Goal: Task Accomplishment & Management: Manage account settings

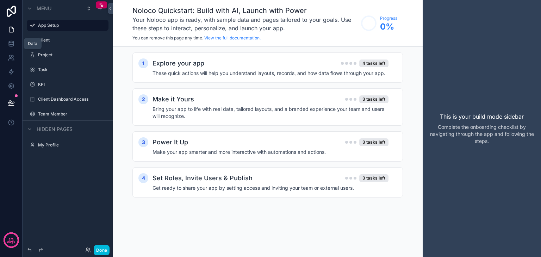
click at [13, 44] on icon at bounding box center [11, 43] width 7 height 7
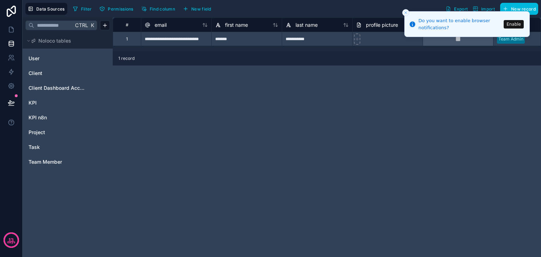
click at [45, 102] on link "KPI" at bounding box center [57, 102] width 57 height 7
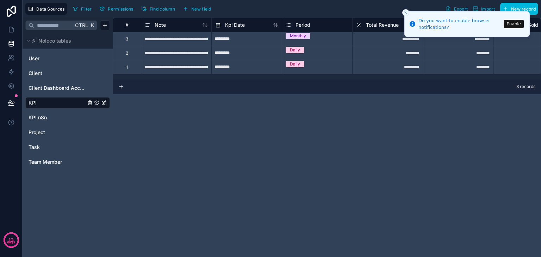
click at [405, 13] on icon "Close toast" at bounding box center [406, 13] width 4 height 4
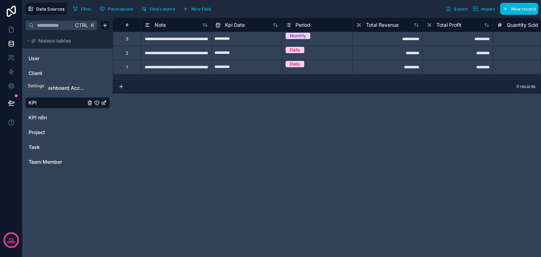
click at [9, 82] on link at bounding box center [11, 86] width 22 height 14
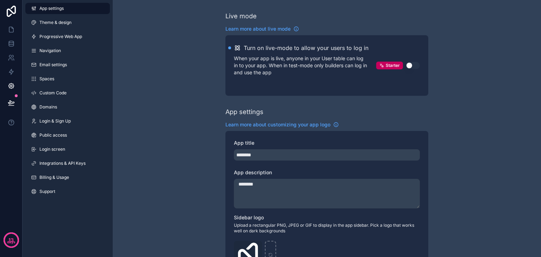
click at [72, 162] on span "Integrations & API Keys" at bounding box center [62, 164] width 46 height 6
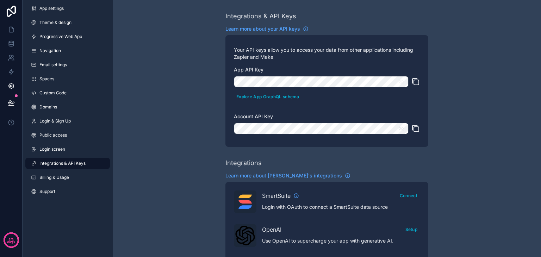
click at [400, 128] on icon "scrollable content" at bounding box center [401, 129] width 6 height 6
click at [415, 82] on icon "scrollable content" at bounding box center [416, 82] width 8 height 8
click at [406, 82] on button "scrollable content" at bounding box center [403, 81] width 11 height 11
click at [412, 84] on icon "scrollable content" at bounding box center [416, 82] width 8 height 8
click at [413, 130] on icon "scrollable content" at bounding box center [416, 128] width 8 height 8
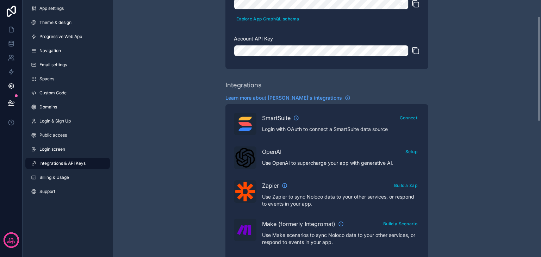
scroll to position [35, 0]
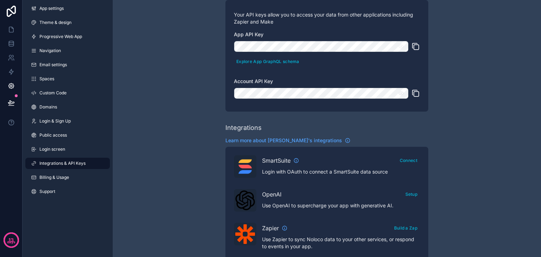
click at [400, 95] on icon "scrollable content" at bounding box center [401, 93] width 5 height 3
click at [403, 94] on icon "scrollable content" at bounding box center [401, 93] width 5 height 3
click at [401, 49] on icon "scrollable content" at bounding box center [401, 46] width 6 height 6
click at [11, 41] on icon at bounding box center [11, 42] width 5 height 2
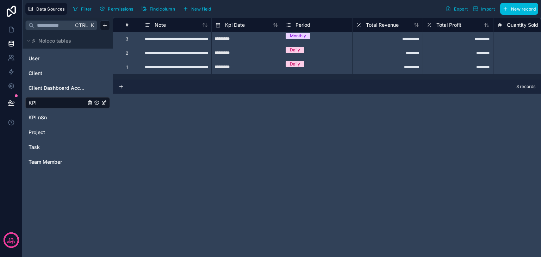
click at [66, 103] on link "KPI" at bounding box center [57, 102] width 57 height 7
click at [12, 90] on link at bounding box center [11, 86] width 22 height 14
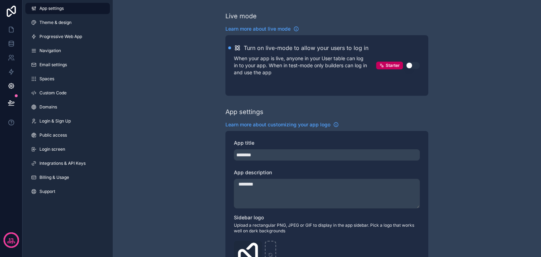
click at [411, 65] on button "Use setting" at bounding box center [413, 65] width 14 height 7
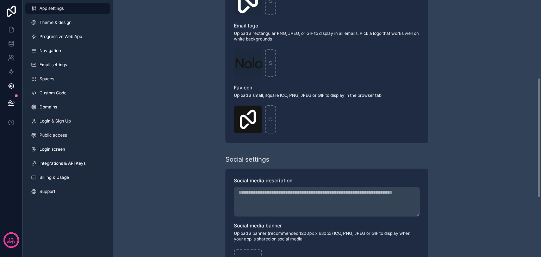
scroll to position [282, 0]
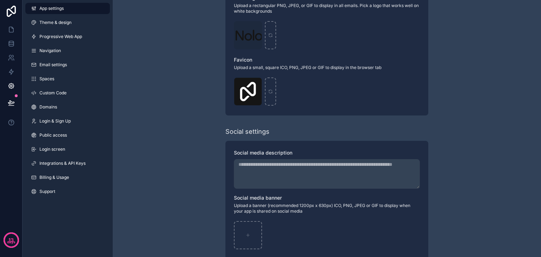
click at [64, 165] on span "Integrations & API Keys" at bounding box center [62, 164] width 46 height 6
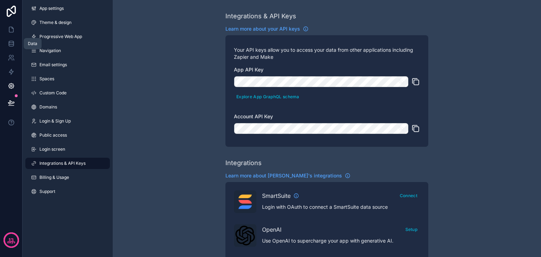
click at [5, 45] on link at bounding box center [11, 44] width 22 height 14
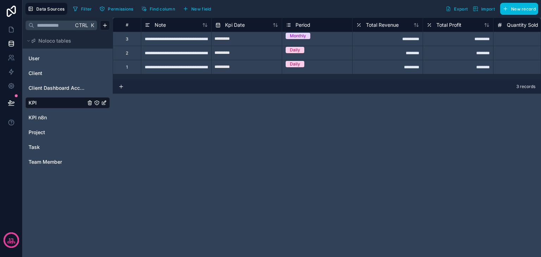
click at [68, 61] on link "User" at bounding box center [57, 58] width 57 height 7
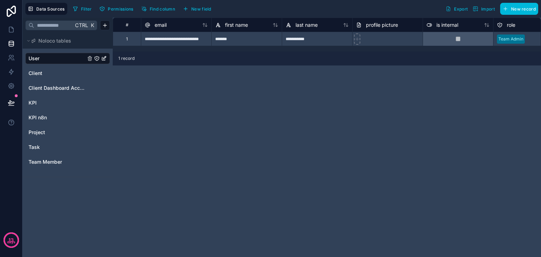
click at [66, 118] on link "KPI n8n" at bounding box center [57, 117] width 57 height 7
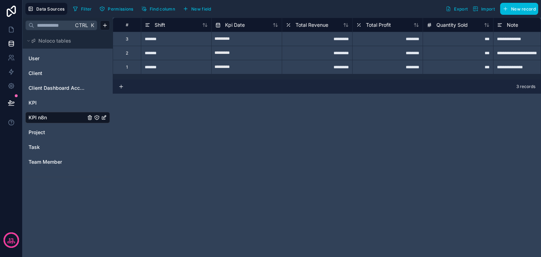
click at [150, 12] on button "Find column" at bounding box center [158, 9] width 39 height 11
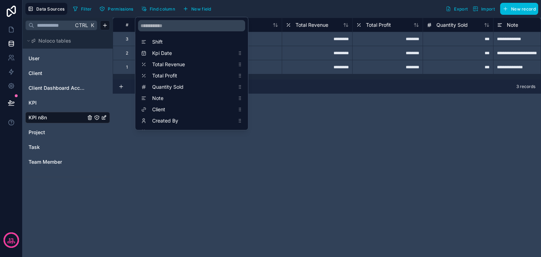
click at [57, 103] on link "KPI" at bounding box center [57, 102] width 57 height 7
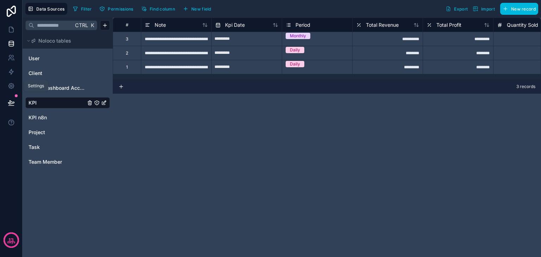
click at [17, 83] on link at bounding box center [11, 86] width 22 height 14
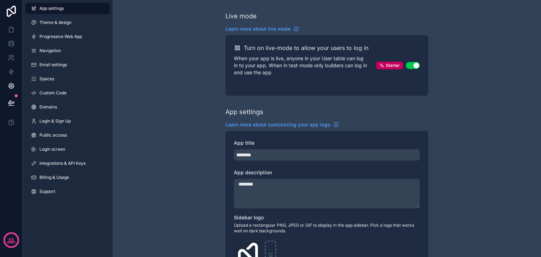
click at [80, 167] on link "Integrations & API Keys" at bounding box center [67, 163] width 85 height 11
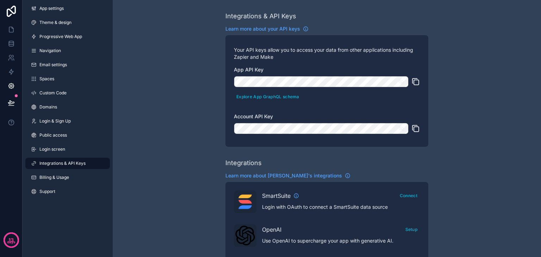
click at [65, 140] on link "Public access" at bounding box center [67, 135] width 85 height 11
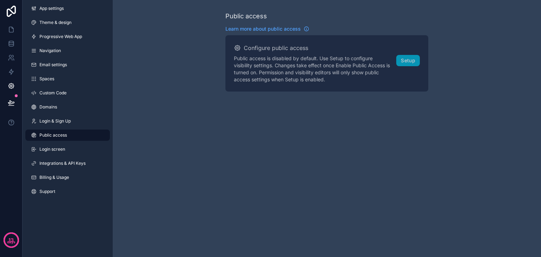
click at [0, 0] on div "Business To use public apps you can upgrade to the Business plan. Compare our p…" at bounding box center [0, 0] width 0 height 0
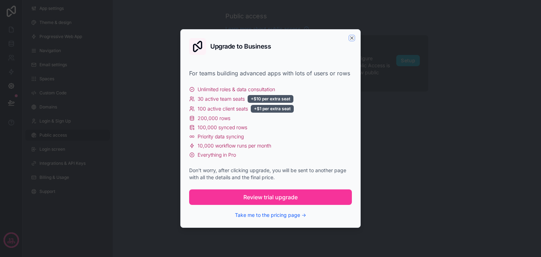
click at [354, 41] on icon "button" at bounding box center [352, 38] width 6 height 6
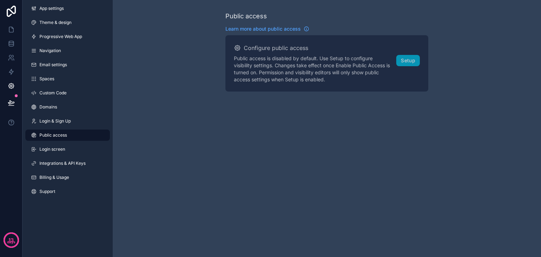
click at [86, 161] on link "Integrations & API Keys" at bounding box center [67, 163] width 85 height 11
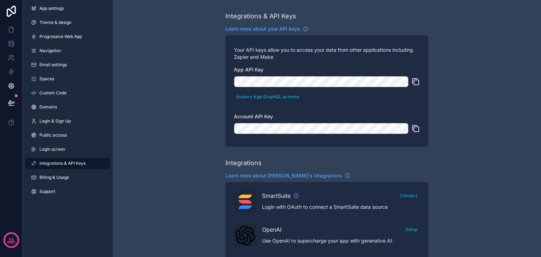
click at [272, 30] on span "Learn more about your API keys" at bounding box center [263, 28] width 75 height 7
click at [415, 129] on icon "scrollable content" at bounding box center [416, 128] width 8 height 8
click at [413, 129] on icon "scrollable content" at bounding box center [416, 128] width 8 height 8
click at [415, 82] on icon "scrollable content" at bounding box center [416, 82] width 8 height 8
click at [416, 127] on icon "scrollable content" at bounding box center [416, 129] width 5 height 5
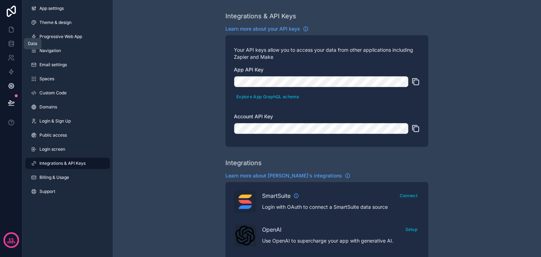
click at [9, 41] on icon at bounding box center [11, 42] width 5 height 2
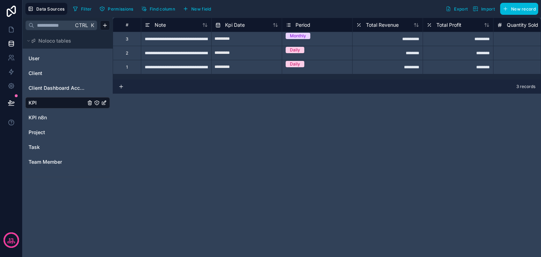
click at [60, 59] on link "User" at bounding box center [57, 58] width 57 height 7
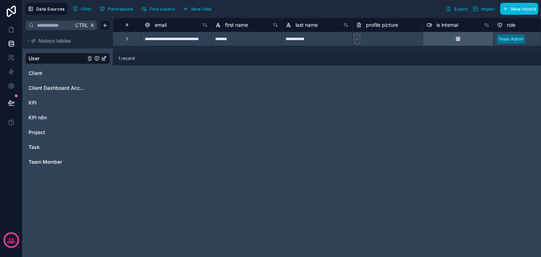
click at [127, 60] on span "1 record" at bounding box center [126, 59] width 16 height 6
click at [39, 100] on link "KPI" at bounding box center [57, 102] width 57 height 7
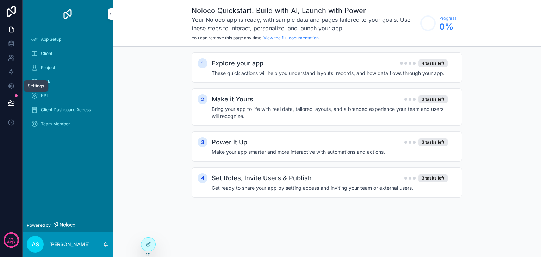
click at [9, 82] on icon at bounding box center [11, 85] width 7 height 7
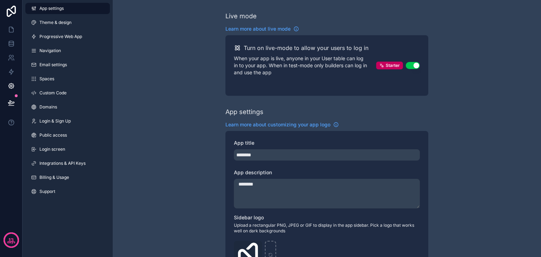
click at [13, 11] on icon at bounding box center [11, 11] width 14 height 11
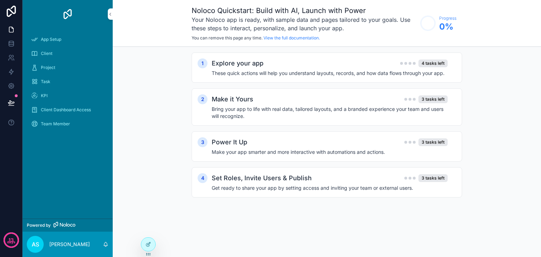
click at [74, 112] on span "Client Dashboard Access" at bounding box center [66, 110] width 50 height 6
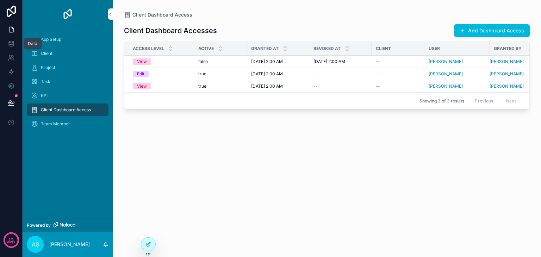
click at [11, 45] on icon at bounding box center [11, 43] width 7 height 7
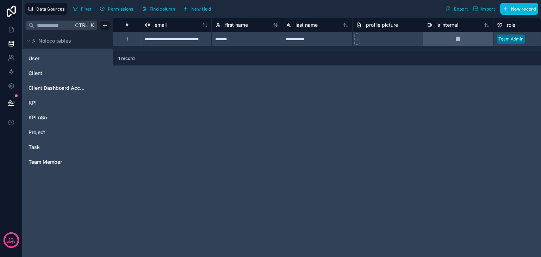
click at [45, 118] on span "KPI n8n" at bounding box center [38, 117] width 18 height 7
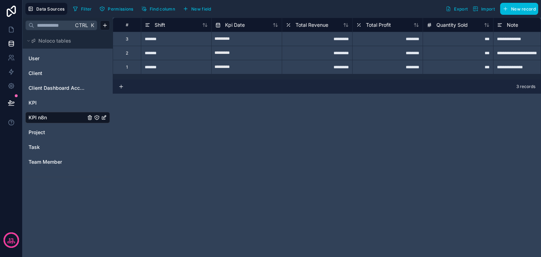
click at [462, 7] on span "Export" at bounding box center [461, 8] width 14 height 5
click at [99, 118] on icon "KPI n8n" at bounding box center [97, 118] width 4 height 4
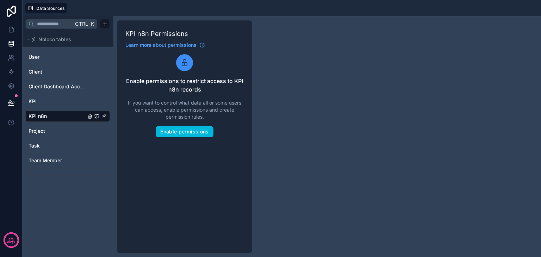
click at [196, 134] on button "Enable permissions" at bounding box center [184, 131] width 57 height 11
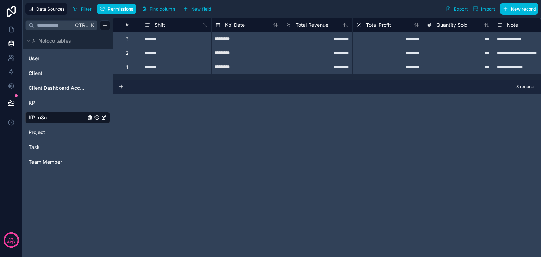
click at [104, 119] on icon "KPI n8n" at bounding box center [104, 118] width 6 height 6
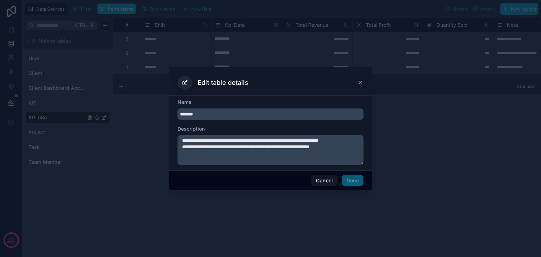
click at [358, 85] on icon at bounding box center [361, 83] width 6 height 6
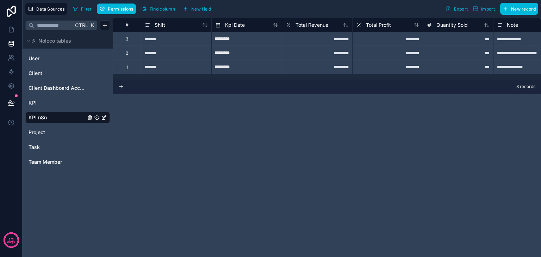
click at [366, 111] on div "**********" at bounding box center [327, 138] width 429 height 240
click at [76, 118] on link "KPI n8n" at bounding box center [57, 117] width 57 height 7
click at [61, 9] on span "Data Sources" at bounding box center [50, 8] width 29 height 5
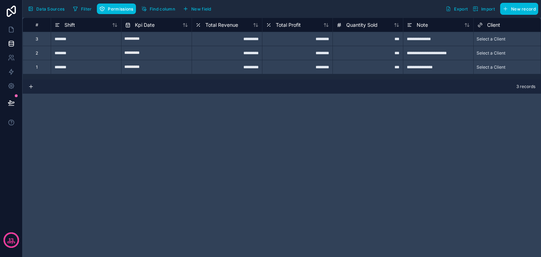
click at [61, 9] on span "Data Sources" at bounding box center [50, 8] width 29 height 5
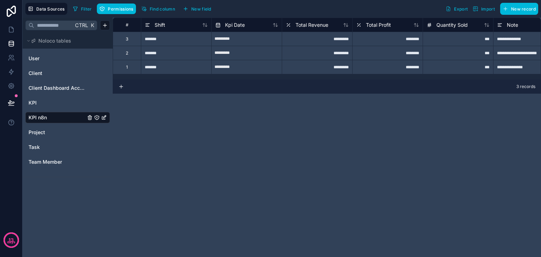
click at [104, 117] on icon "KPI n8n" at bounding box center [104, 118] width 6 height 6
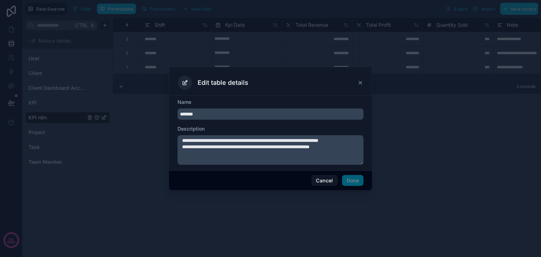
click at [326, 184] on button "Cancel" at bounding box center [325, 180] width 26 height 11
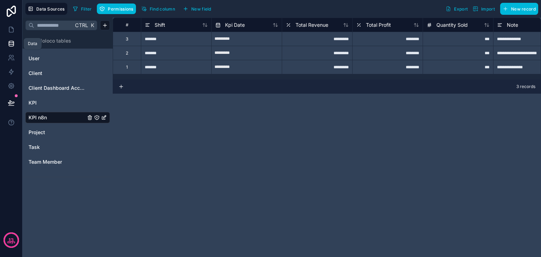
click at [12, 42] on icon at bounding box center [11, 43] width 7 height 7
click at [49, 116] on link "KPI n8n" at bounding box center [57, 117] width 57 height 7
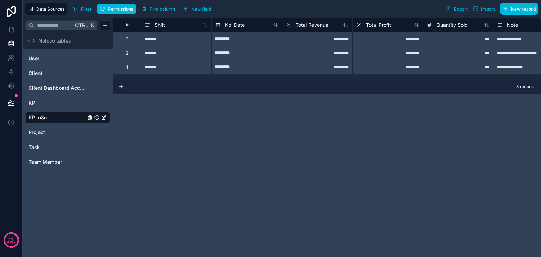
click at [50, 117] on link "KPI n8n" at bounding box center [57, 117] width 57 height 7
click at [8, 10] on icon at bounding box center [11, 11] width 14 height 11
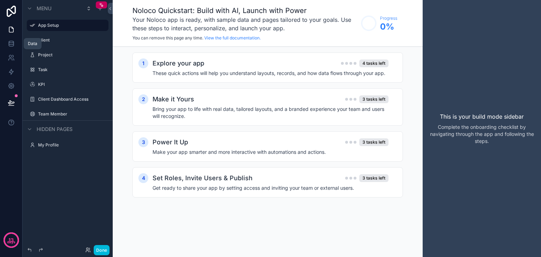
click at [4, 44] on link at bounding box center [11, 44] width 22 height 14
click at [63, 82] on div "KPI" at bounding box center [72, 85] width 69 height 6
click at [0, 0] on icon "scrollable content" at bounding box center [0, 0] width 0 height 0
click at [30, 84] on icon "scrollable content" at bounding box center [33, 85] width 6 height 6
click at [0, 0] on icon "scrollable content" at bounding box center [0, 0] width 0 height 0
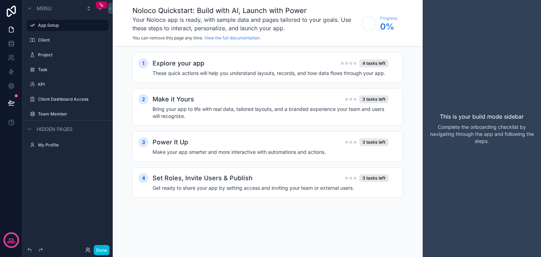
click at [0, 0] on icon "scrollable content" at bounding box center [0, 0] width 0 height 0
